Goal: Task Accomplishment & Management: Use online tool/utility

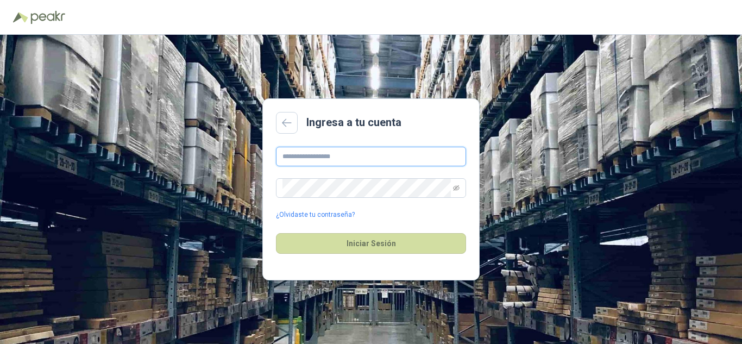
click at [347, 162] on input "text" at bounding box center [371, 157] width 190 height 20
type input "**********"
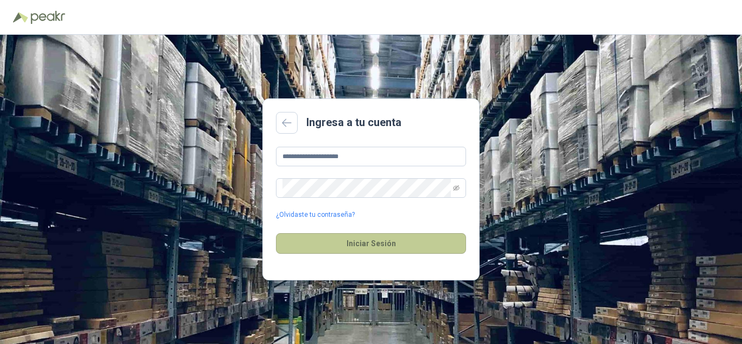
click at [331, 243] on button "Iniciar Sesión" at bounding box center [371, 243] width 190 height 21
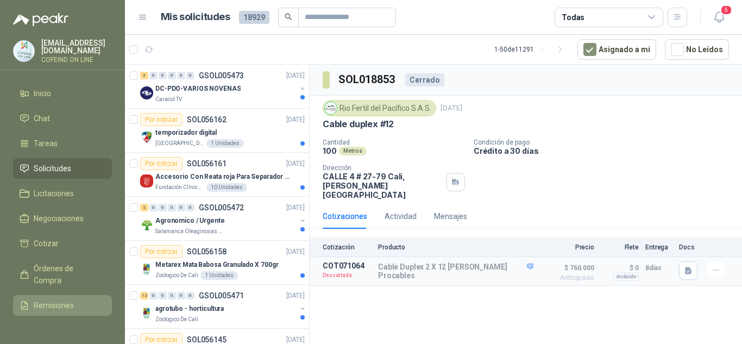
click at [50, 300] on span "Remisiones" at bounding box center [54, 305] width 40 height 12
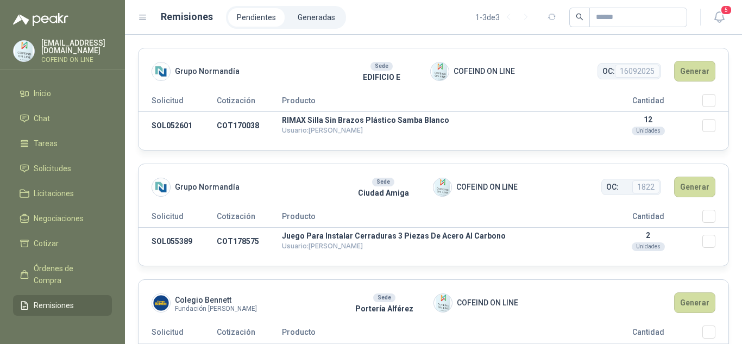
scroll to position [51, 0]
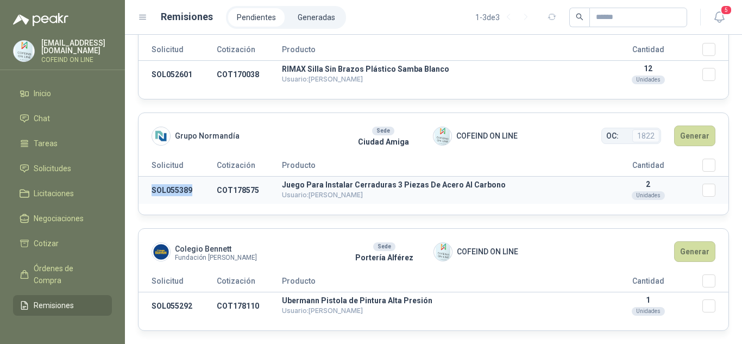
drag, startPoint x: 193, startPoint y: 191, endPoint x: 152, endPoint y: 184, distance: 41.9
click at [152, 184] on td "SOL055389" at bounding box center [177, 190] width 78 height 28
copy td "SOL055389"
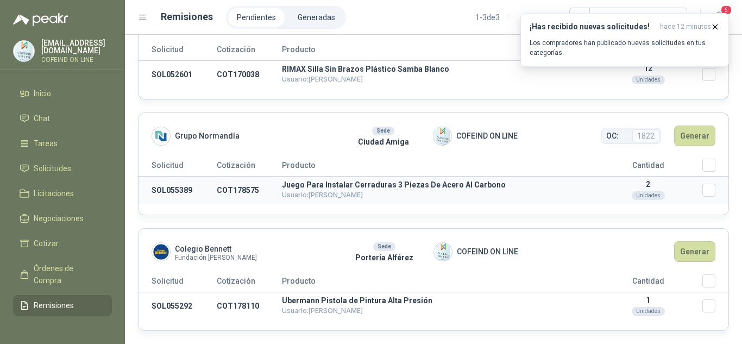
click at [703, 183] on td "Seleccionar/deseleccionar" at bounding box center [715, 190] width 26 height 28
click at [689, 136] on button "Generar" at bounding box center [694, 135] width 41 height 21
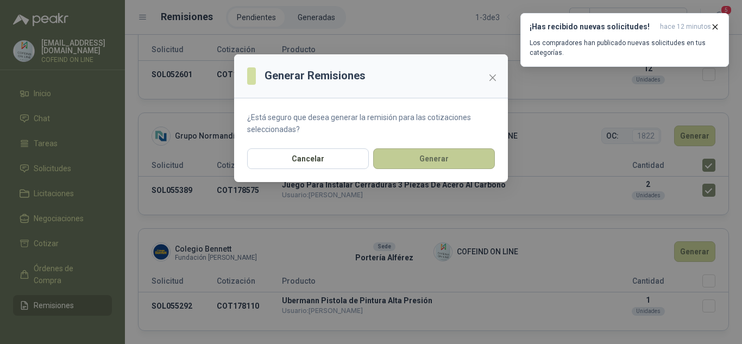
click at [441, 154] on button "Generar" at bounding box center [434, 158] width 122 height 21
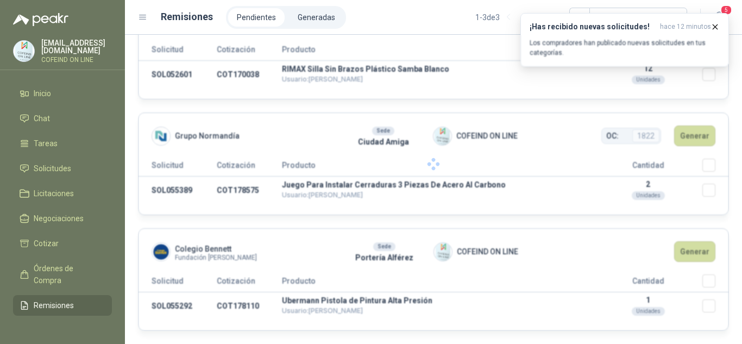
scroll to position [0, 0]
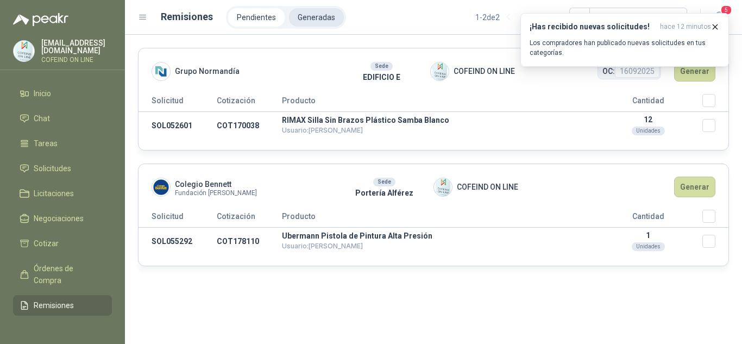
click at [314, 16] on li "Generadas" at bounding box center [316, 17] width 55 height 18
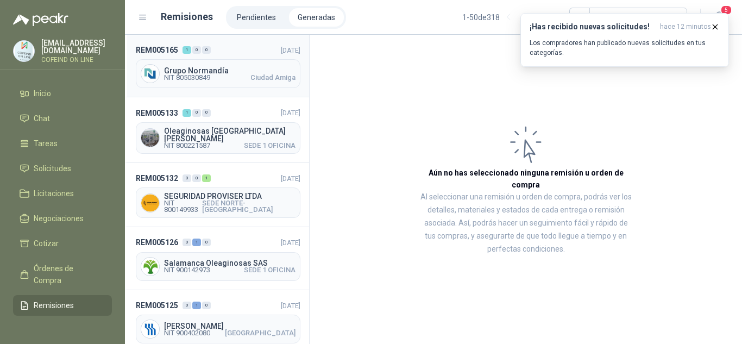
click at [229, 80] on div "Grupo Normandía NIT 805030849 Ciudad Amiga" at bounding box center [218, 73] width 164 height 29
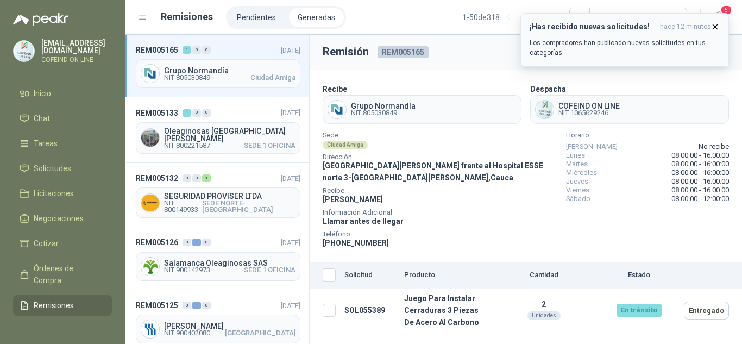
click at [714, 24] on icon "button" at bounding box center [714, 26] width 9 height 9
click at [712, 26] on icon "button" at bounding box center [714, 26] width 9 height 9
drag, startPoint x: 715, startPoint y: 24, endPoint x: 704, endPoint y: 27, distance: 11.7
click at [714, 23] on icon "button" at bounding box center [714, 26] width 9 height 9
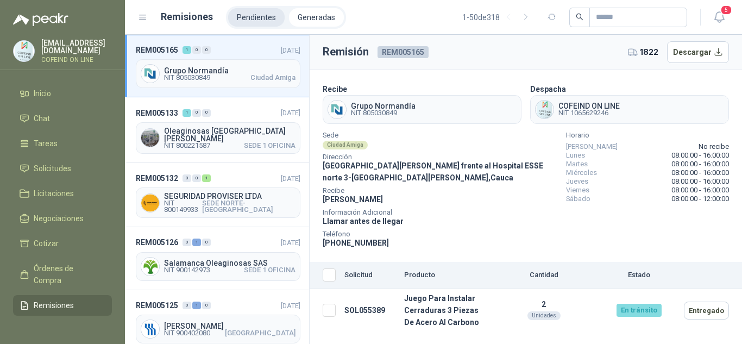
click at [238, 21] on li "Pendientes" at bounding box center [256, 17] width 56 height 18
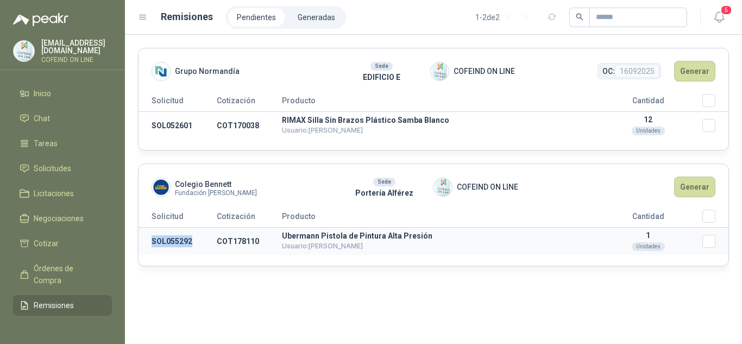
drag, startPoint x: 195, startPoint y: 243, endPoint x: 141, endPoint y: 231, distance: 55.6
click at [141, 231] on td "SOL055292" at bounding box center [177, 241] width 78 height 28
copy td "SOL055292"
click at [694, 185] on button "Generar" at bounding box center [694, 186] width 41 height 21
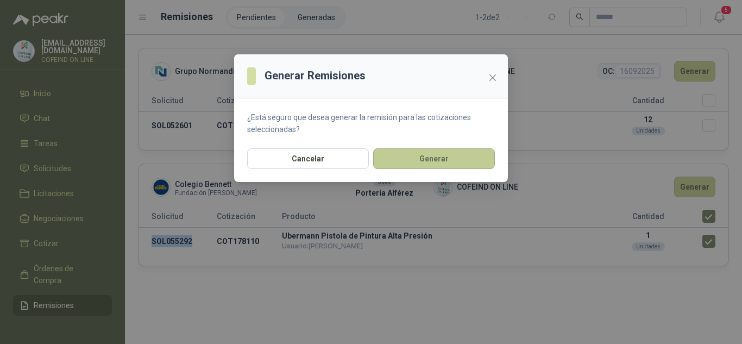
click at [422, 167] on button "Generar" at bounding box center [434, 158] width 122 height 21
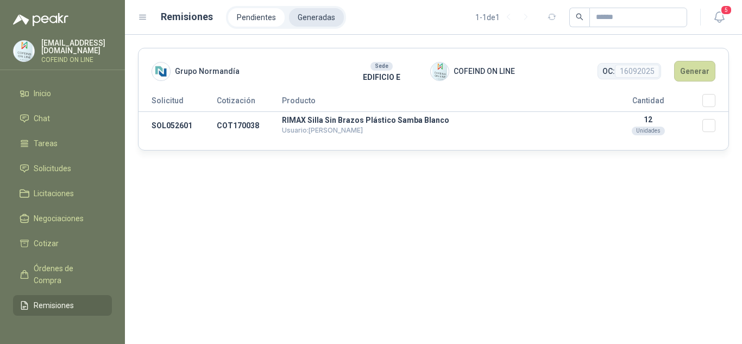
click at [322, 16] on li "Generadas" at bounding box center [316, 17] width 55 height 18
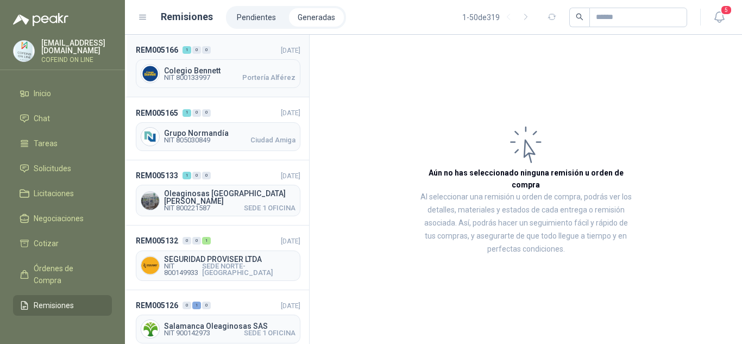
click at [187, 81] on div "Colegio [PERSON_NAME] NIT 800133997 Portería [PERSON_NAME]" at bounding box center [218, 73] width 164 height 29
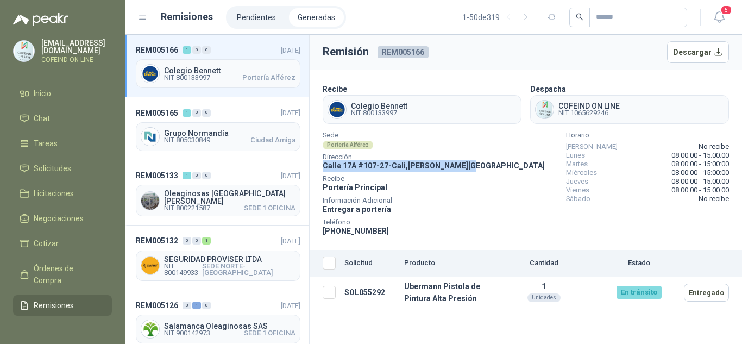
drag, startPoint x: 464, startPoint y: 164, endPoint x: 322, endPoint y: 170, distance: 141.3
click at [322, 170] on div "Sede Portería [PERSON_NAME] Dirección [STREET_ADDRESS][PERSON_NAME] Recibe Port…" at bounding box center [525, 184] width 406 height 104
copy span "[STREET_ADDRESS][PERSON_NAME]"
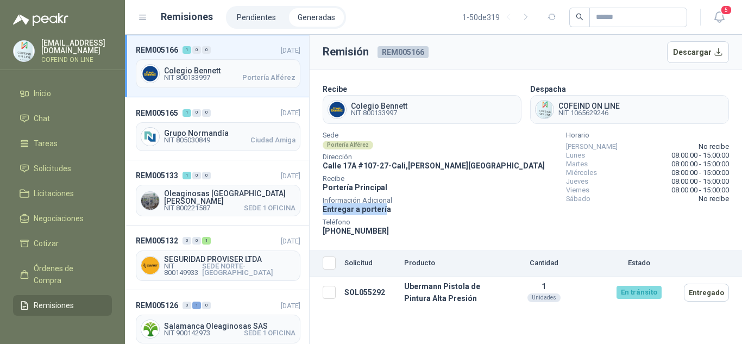
drag, startPoint x: 378, startPoint y: 204, endPoint x: 321, endPoint y: 206, distance: 57.1
click at [321, 206] on section "Recibe Colegio [PERSON_NAME] NIT 800133997 Despacha COFEIND ON LINE NIT 1065629…" at bounding box center [525, 160] width 432 height 180
click at [412, 224] on div "Teléfono [PHONE_NUMBER]" at bounding box center [433, 227] width 222 height 17
drag, startPoint x: 396, startPoint y: 212, endPoint x: 319, endPoint y: 205, distance: 76.9
click at [319, 205] on section "Recibe Colegio [PERSON_NAME] NIT 800133997 Despacha COFEIND ON LINE NIT 1065629…" at bounding box center [525, 160] width 432 height 180
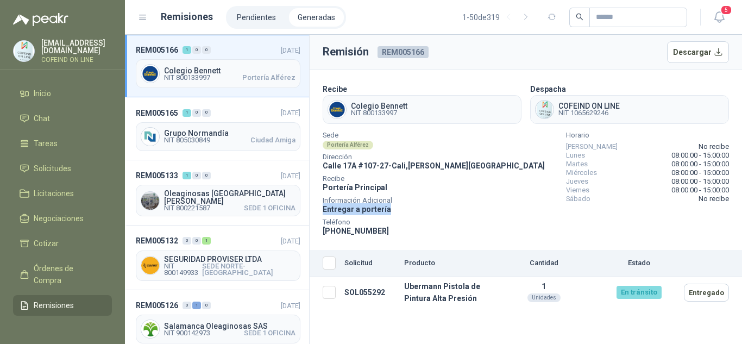
copy span "Entregar a portería"
drag, startPoint x: 408, startPoint y: 105, endPoint x: 350, endPoint y: 108, distance: 58.2
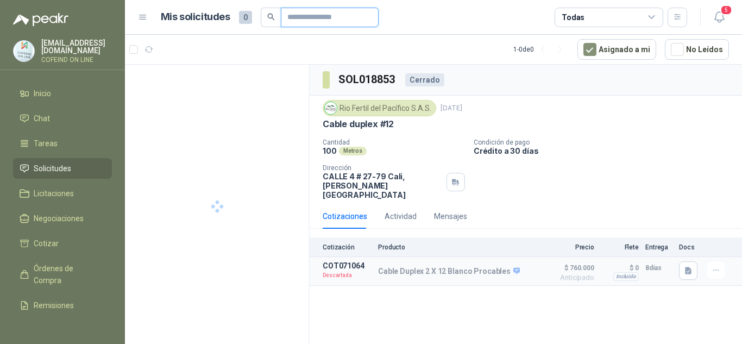
click at [320, 22] on input "text" at bounding box center [325, 17] width 76 height 18
paste input "*********"
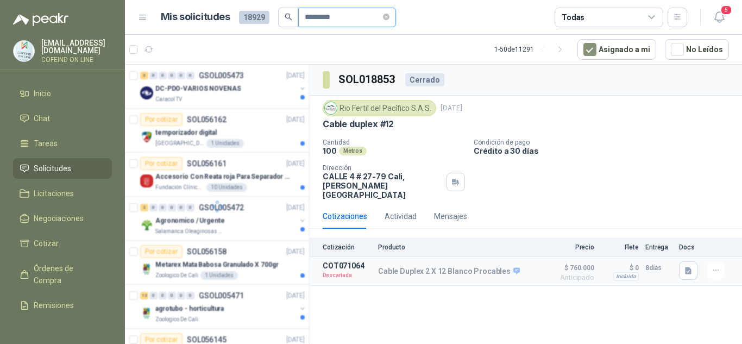
type input "*********"
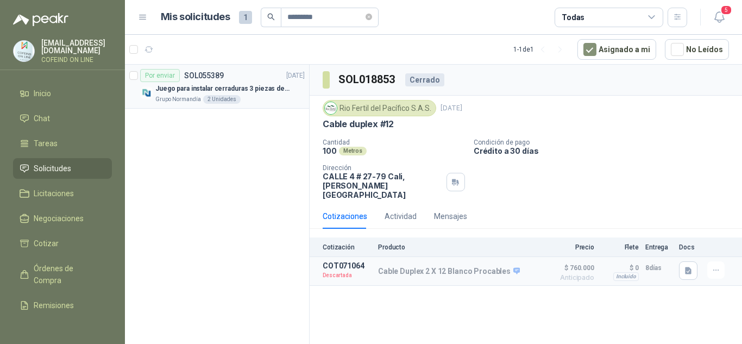
click at [258, 95] on div "Grupo Normandía 2 Unidades" at bounding box center [229, 99] width 149 height 9
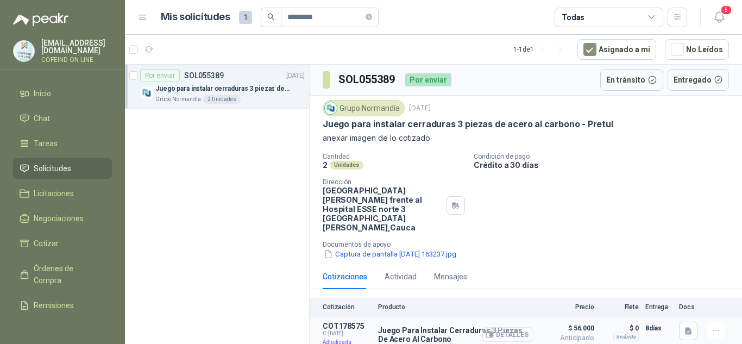
click at [515, 327] on button "Detalles" at bounding box center [507, 334] width 51 height 15
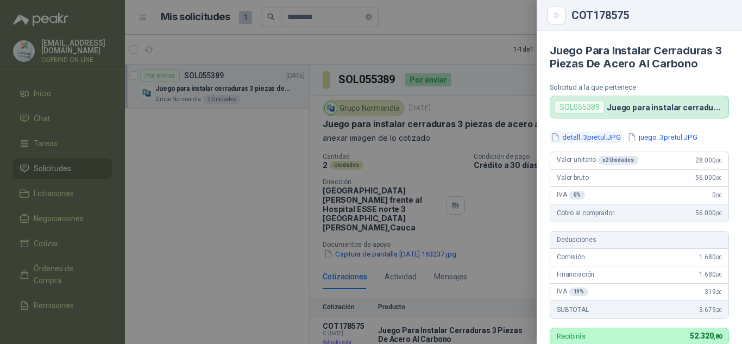
click at [576, 136] on button "detall_3pretul.JPG" at bounding box center [585, 136] width 72 height 11
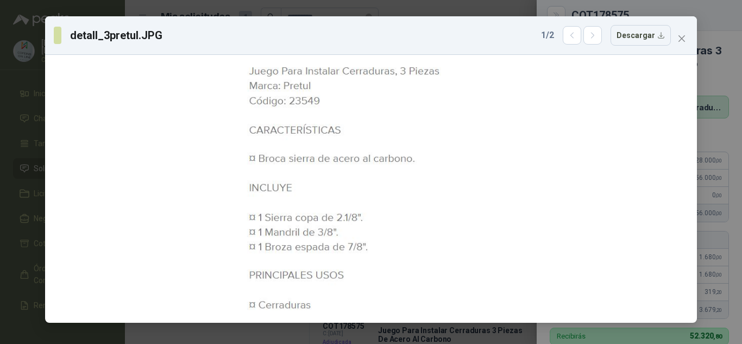
click at [685, 35] on icon "close" at bounding box center [681, 38] width 9 height 9
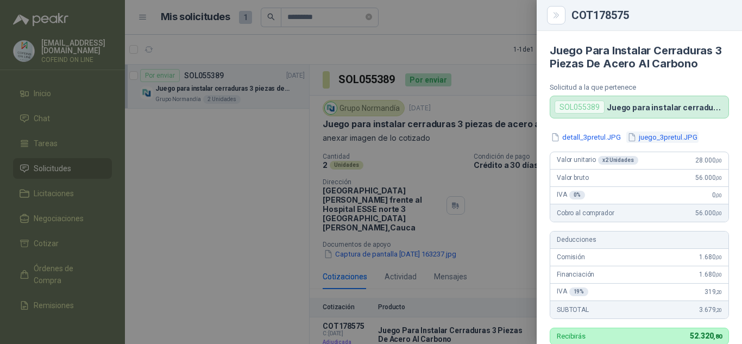
click at [659, 138] on button "juego_3pretul.JPG" at bounding box center [662, 136] width 72 height 11
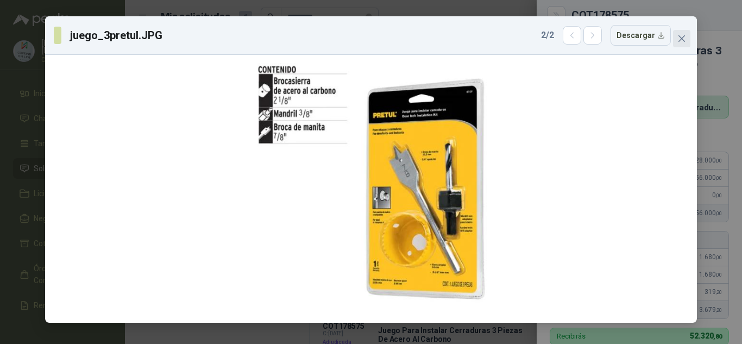
click at [681, 37] on icon "close" at bounding box center [681, 38] width 9 height 9
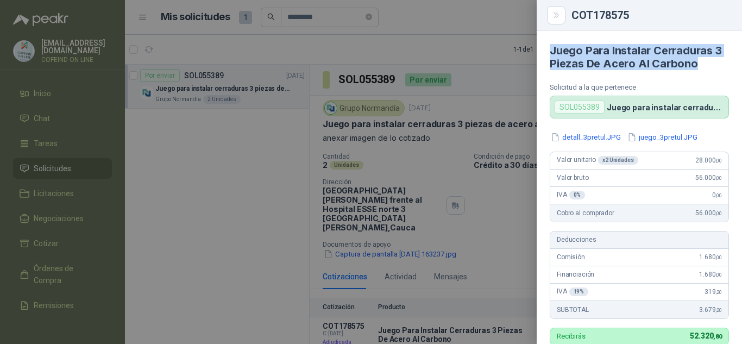
drag, startPoint x: 685, startPoint y: 62, endPoint x: 549, endPoint y: 51, distance: 136.2
click at [549, 51] on article "Juego Para Instalar Cerraduras 3 Piezas De Acero Al Carbono Solicitud a la que …" at bounding box center [638, 74] width 205 height 87
copy h4 "Juego Para Instalar Cerraduras 3 Piezas De Acero Al Carbono"
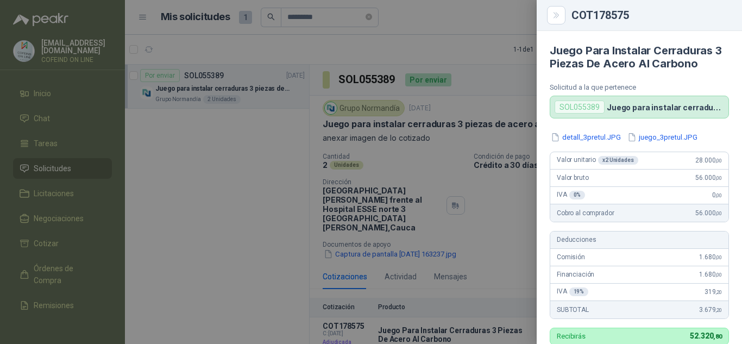
click at [486, 204] on div at bounding box center [371, 172] width 742 height 344
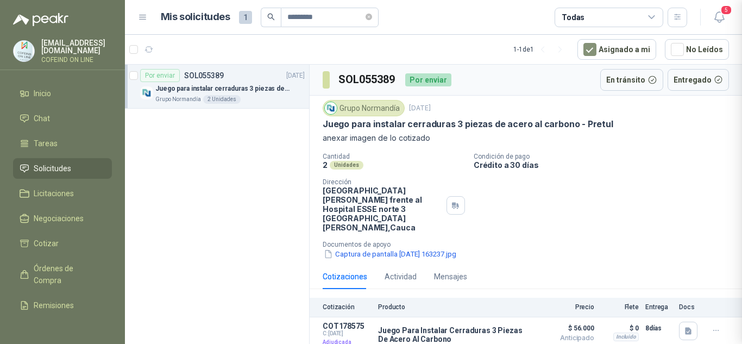
scroll to position [330, 0]
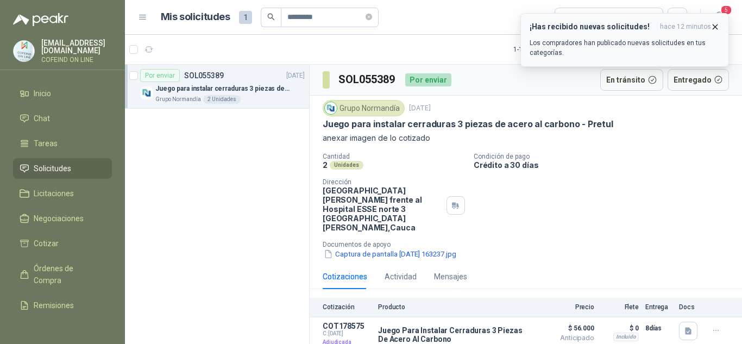
click at [711, 26] on icon "button" at bounding box center [714, 26] width 9 height 9
click at [715, 29] on icon "button" at bounding box center [714, 26] width 9 height 9
drag, startPoint x: 395, startPoint y: 78, endPoint x: 344, endPoint y: 86, distance: 51.1
click at [342, 85] on div "SOL055389 Por enviar" at bounding box center [386, 79] width 129 height 17
copy h3 "OL055389"
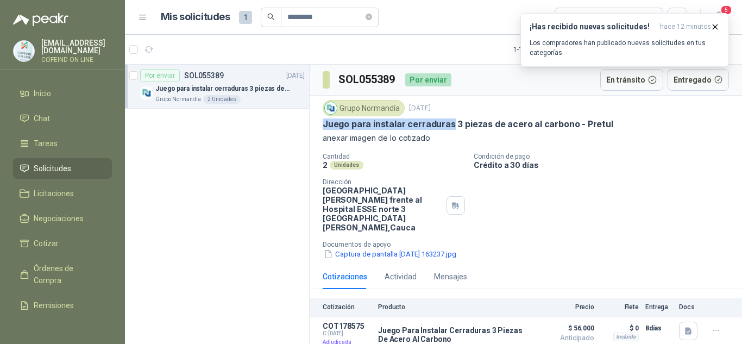
drag, startPoint x: 322, startPoint y: 126, endPoint x: 449, endPoint y: 130, distance: 127.1
click at [449, 130] on div "Grupo Normandía 10 sept, 2025 Juego para instalar cerraduras 3 piezas de acero …" at bounding box center [525, 180] width 432 height 168
copy p "Juego para instalar cerraduras"
click at [515, 327] on button "Detalles" at bounding box center [507, 334] width 51 height 15
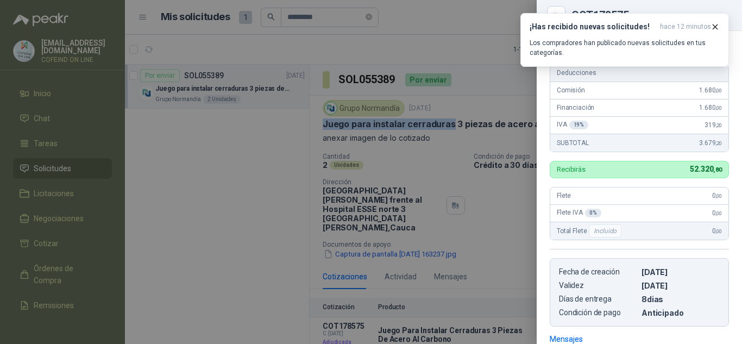
scroll to position [4, 0]
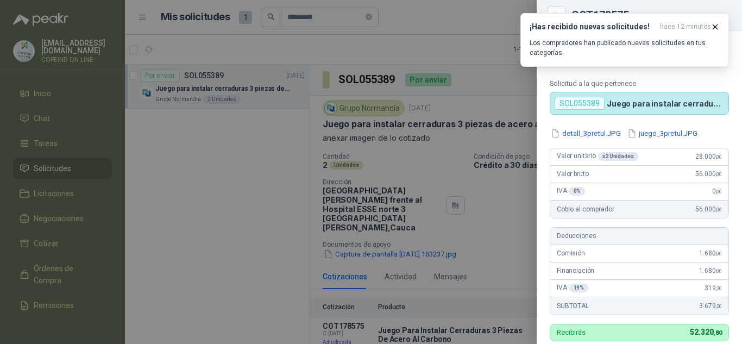
click at [239, 159] on div at bounding box center [371, 172] width 742 height 344
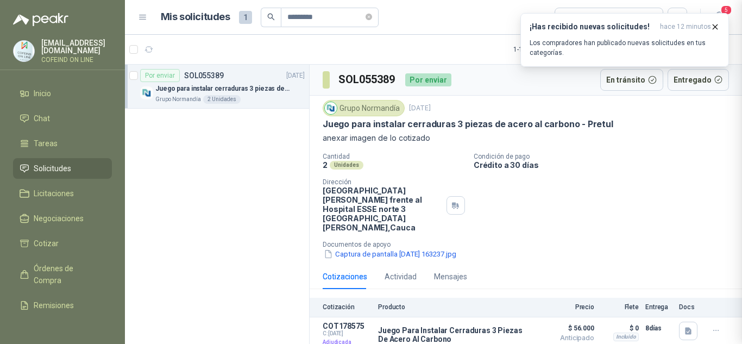
scroll to position [330, 0]
drag, startPoint x: 333, startPoint y: 20, endPoint x: 263, endPoint y: 17, distance: 70.6
click at [263, 17] on span "*********" at bounding box center [320, 18] width 118 height 20
paste input "text"
type input "*********"
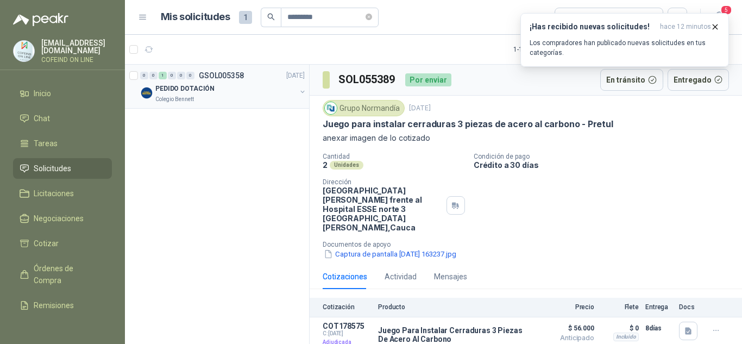
click at [203, 90] on p "PEDIDO DOTACIÓN" at bounding box center [184, 89] width 59 height 10
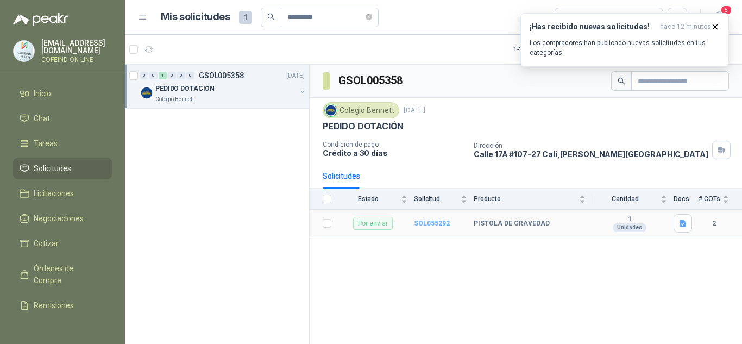
click at [425, 223] on b "SOL055292" at bounding box center [432, 223] width 36 height 8
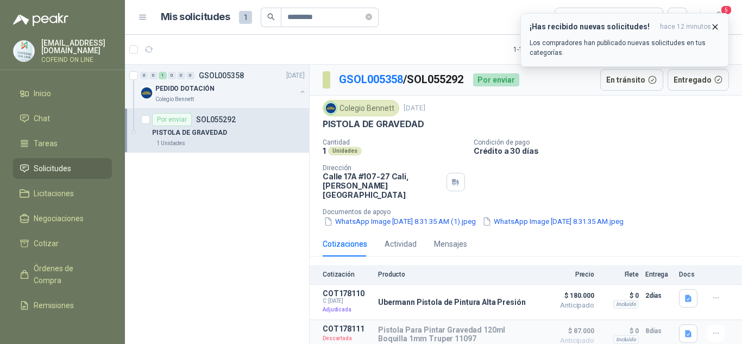
click at [714, 24] on icon "button" at bounding box center [714, 26] width 9 height 9
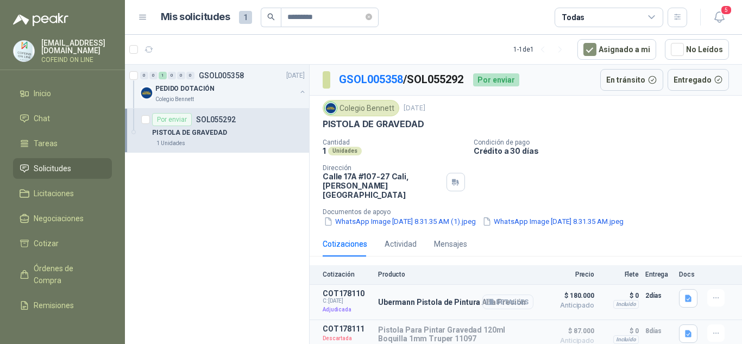
click at [512, 294] on button "Detalles" at bounding box center [507, 301] width 51 height 15
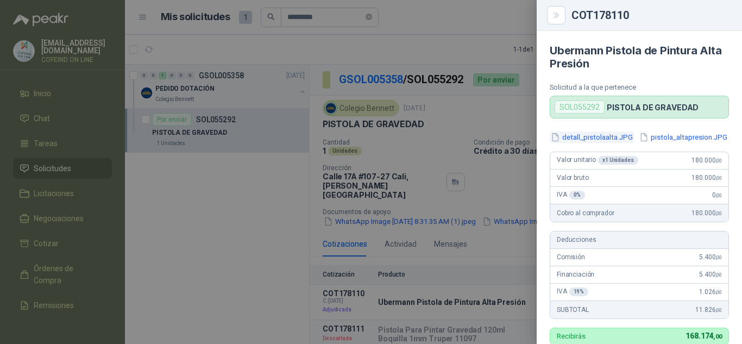
click at [583, 134] on button "detall_pistolaalta.JPG" at bounding box center [591, 136] width 84 height 11
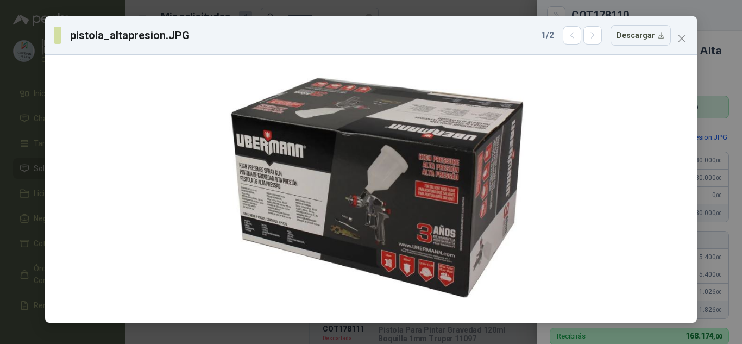
click at [681, 33] on button "Close" at bounding box center [681, 38] width 17 height 17
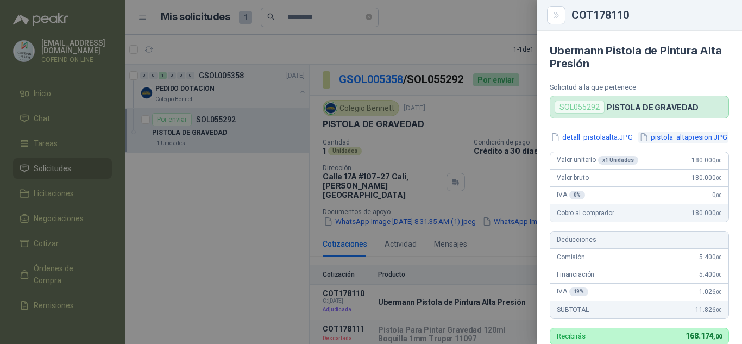
click at [638, 143] on button "pistola_altapresion.JPG" at bounding box center [683, 136] width 90 height 11
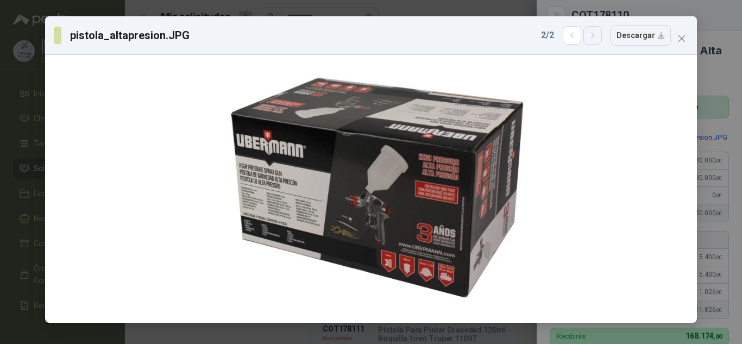
click at [595, 31] on icon "button" at bounding box center [592, 35] width 9 height 9
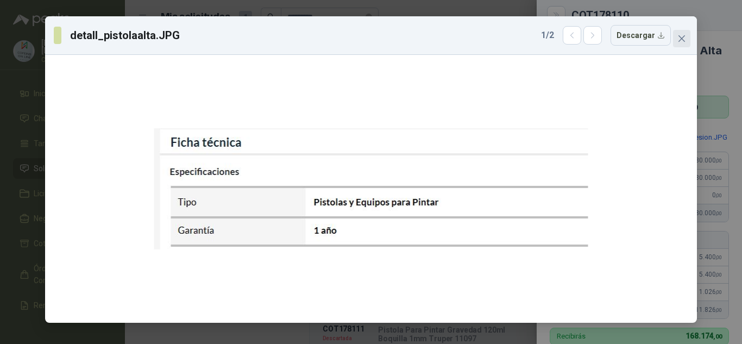
click at [681, 39] on icon "close" at bounding box center [681, 38] width 7 height 7
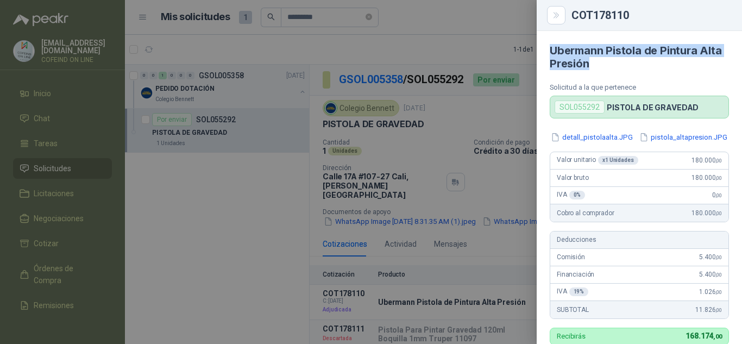
drag, startPoint x: 599, startPoint y: 63, endPoint x: 546, endPoint y: 41, distance: 57.5
click at [546, 41] on article "Ubermann Pistola de Pintura Alta Presión Solicitud a la que pertenece SOL055292…" at bounding box center [638, 74] width 205 height 87
copy h4 "Ubermann Pistola de Pintura Alta Presión"
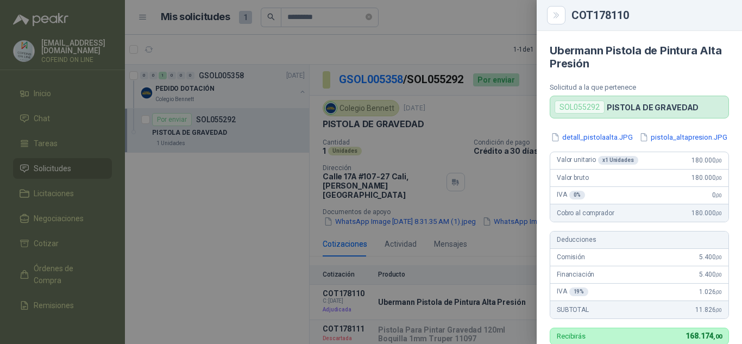
click at [257, 221] on div at bounding box center [371, 172] width 742 height 344
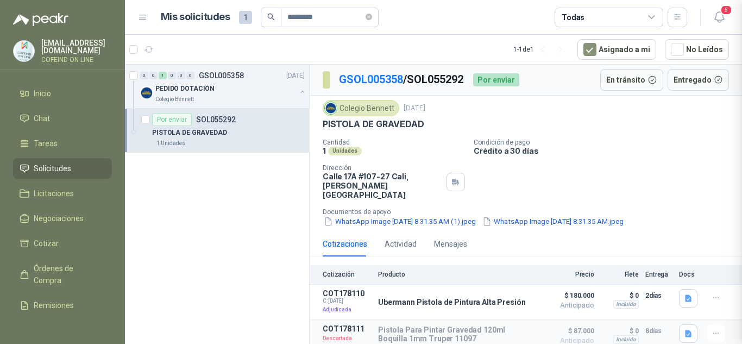
scroll to position [345, 0]
drag, startPoint x: 410, startPoint y: 77, endPoint x: 465, endPoint y: 86, distance: 55.6
click at [464, 86] on p "GSOL005358 / SOL055292" at bounding box center [401, 79] width 125 height 17
copy p "SOL055292"
click at [512, 294] on button "Detalles" at bounding box center [507, 301] width 51 height 15
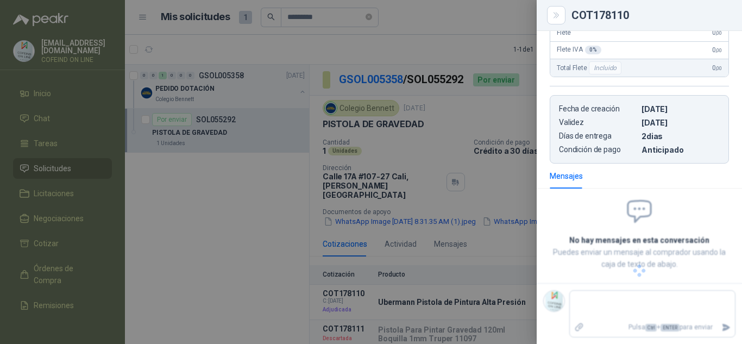
scroll to position [291, 0]
